Goal: Find specific page/section: Find specific page/section

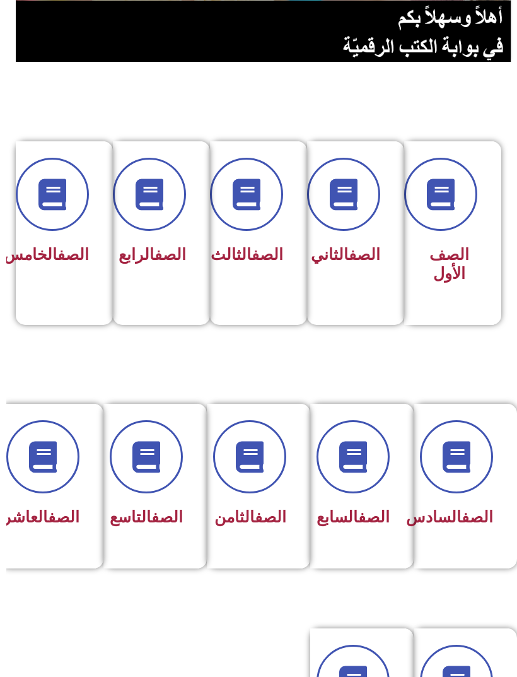
scroll to position [169, -6]
click at [364, 458] on icon at bounding box center [353, 457] width 32 height 32
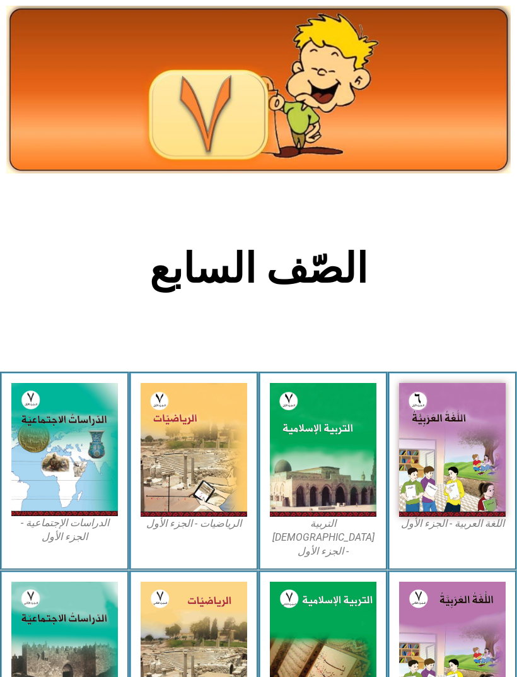
scroll to position [28, 0]
click at [465, 409] on img at bounding box center [452, 449] width 107 height 133
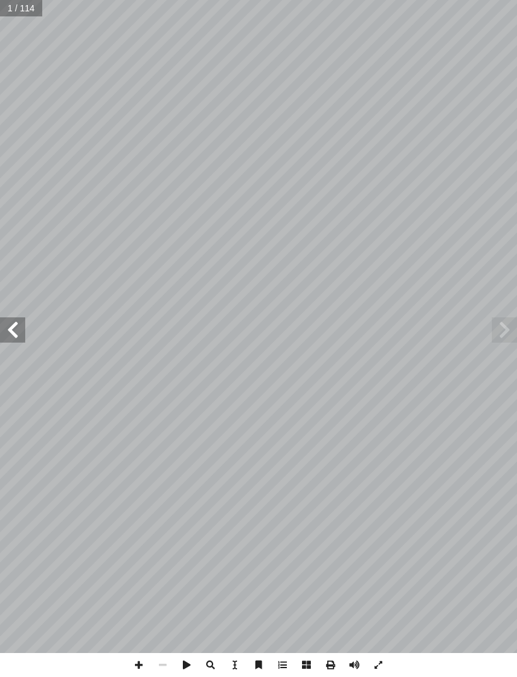
click at [20, 342] on span at bounding box center [12, 329] width 25 height 25
click at [6, 327] on span at bounding box center [12, 329] width 25 height 25
click at [6, 325] on span at bounding box center [12, 329] width 25 height 25
click at [18, 337] on span at bounding box center [12, 329] width 25 height 25
